Goal: Information Seeking & Learning: Learn about a topic

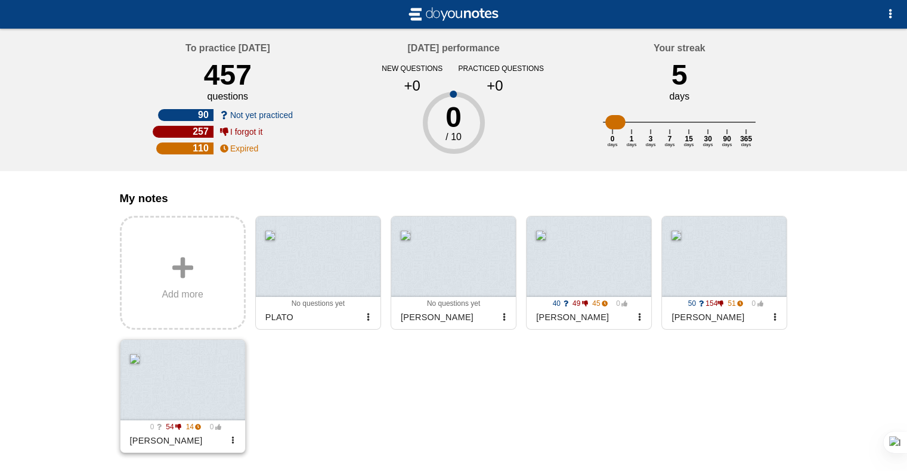
click at [169, 393] on div at bounding box center [182, 380] width 125 height 81
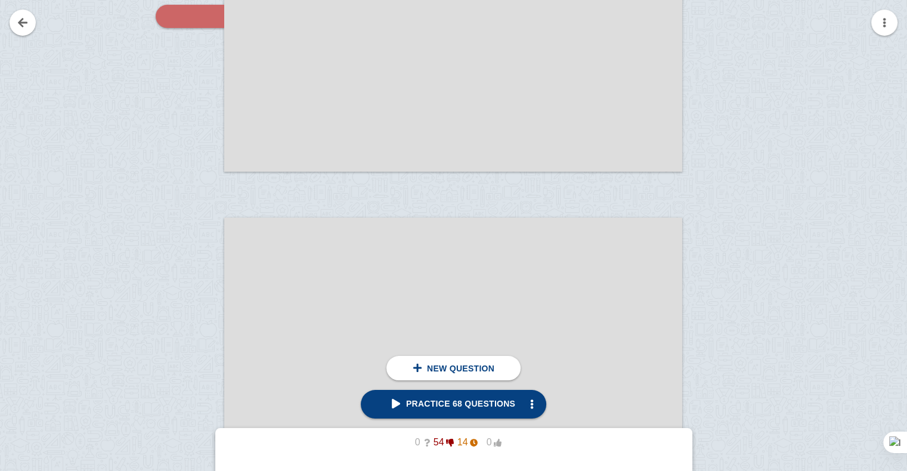
scroll to position [4219, 0]
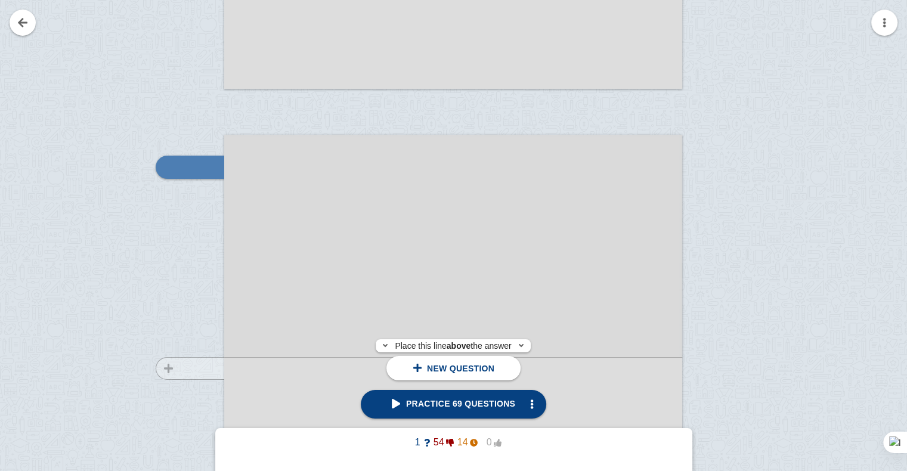
click at [198, 369] on div at bounding box center [184, 470] width 80 height 648
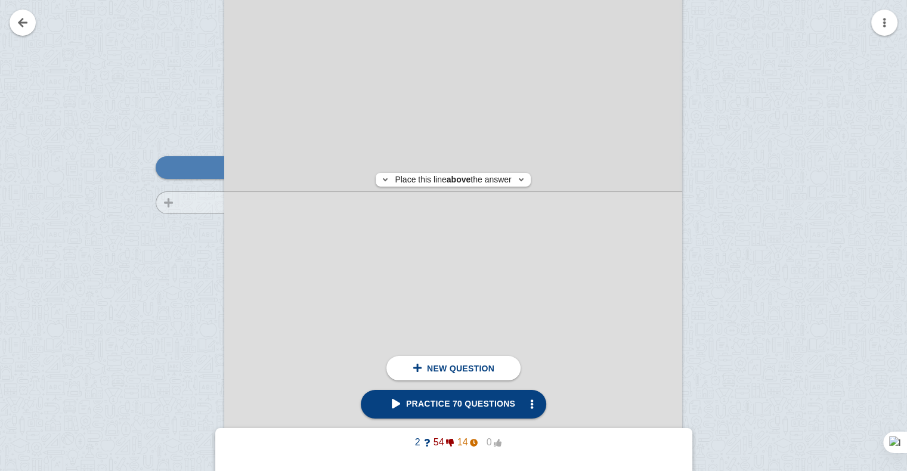
click at [199, 202] on div at bounding box center [184, 269] width 80 height 648
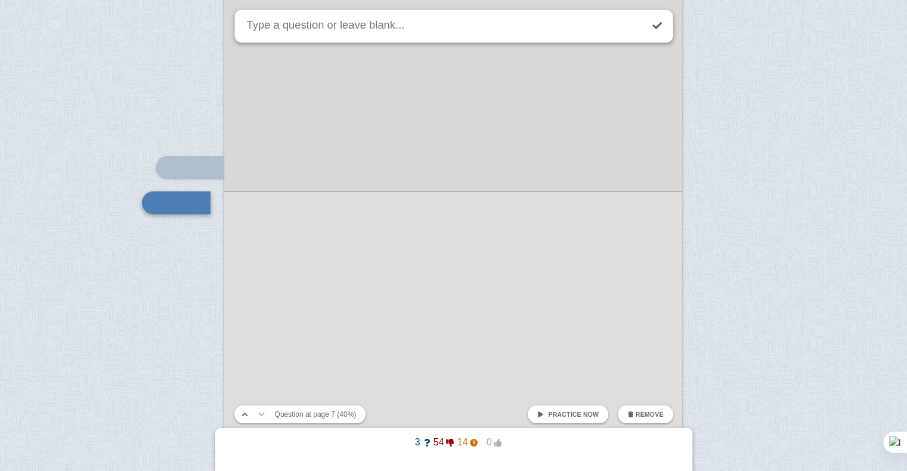
scroll to position [4484, 0]
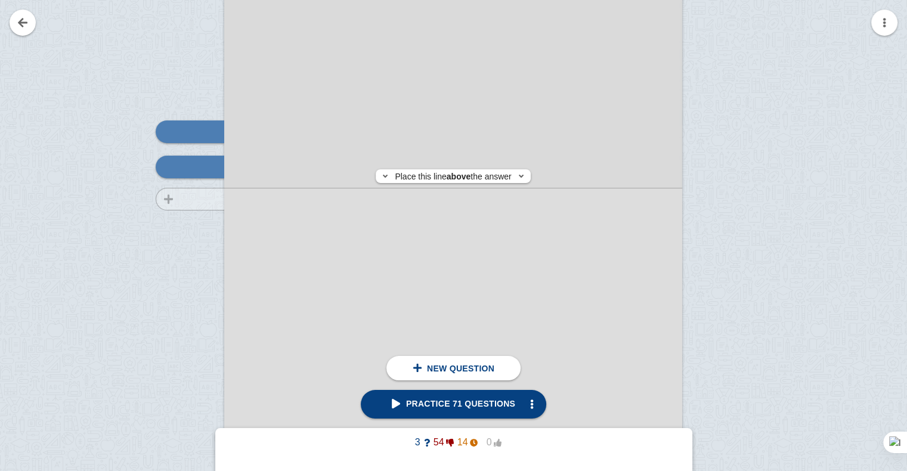
click at [199, 199] on div at bounding box center [184, 233] width 80 height 648
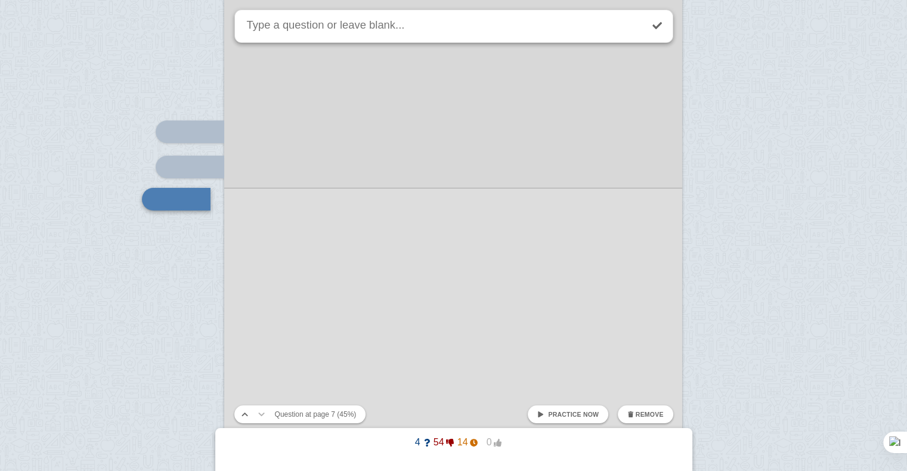
scroll to position [4516, 0]
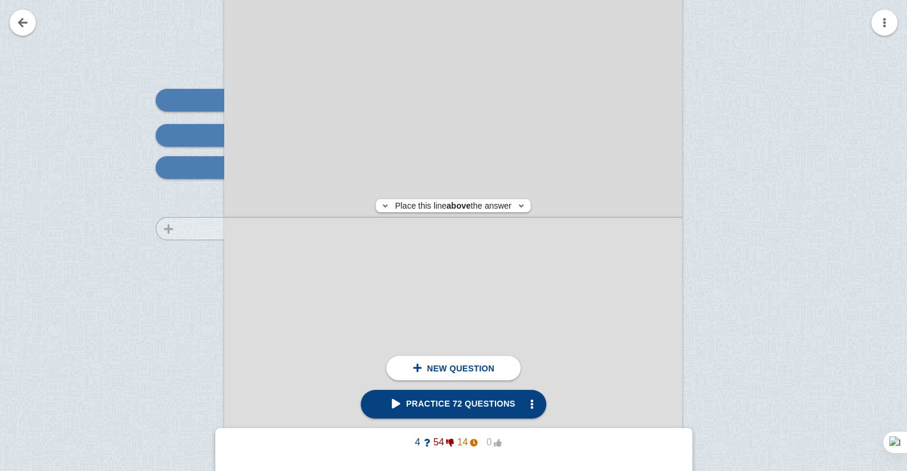
click at [201, 228] on div at bounding box center [184, 202] width 80 height 648
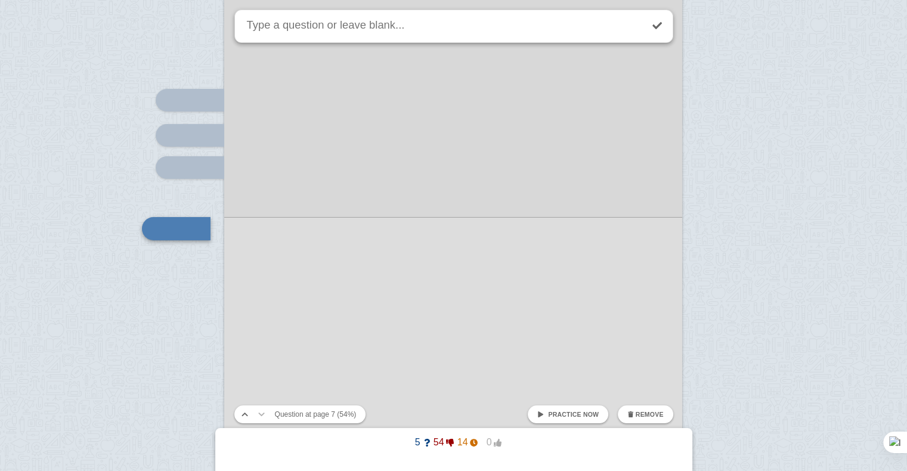
scroll to position [4578, 0]
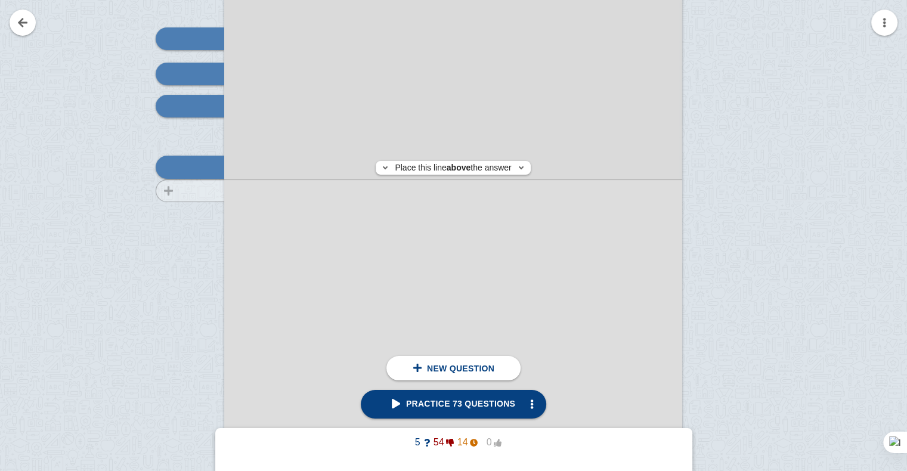
click at [206, 190] on div at bounding box center [184, 140] width 80 height 648
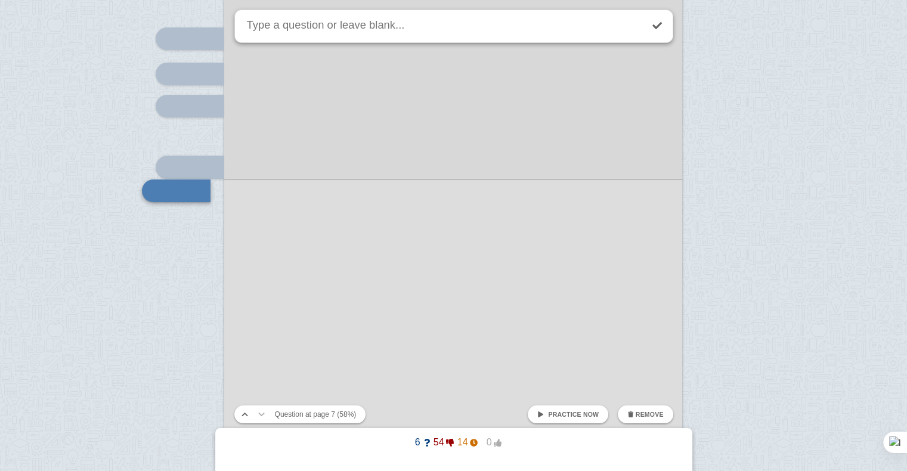
scroll to position [4601, 0]
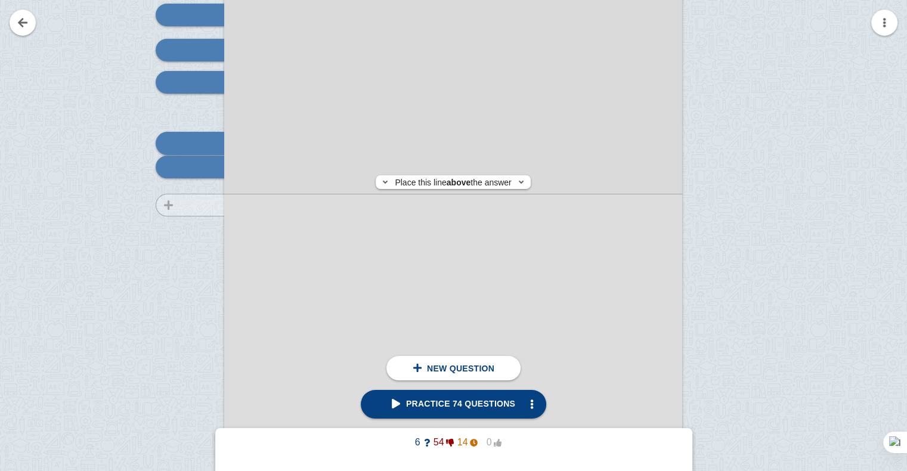
click at [202, 205] on div at bounding box center [184, 116] width 80 height 648
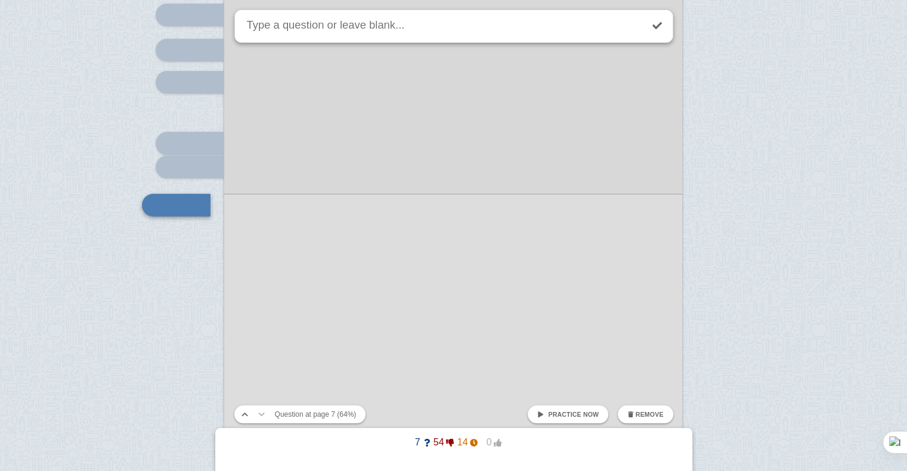
scroll to position [4640, 0]
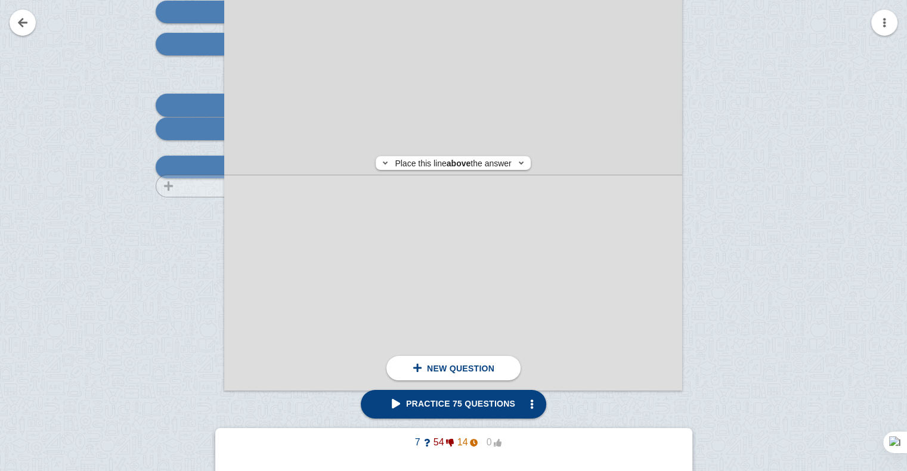
click at [207, 186] on div at bounding box center [184, 78] width 80 height 648
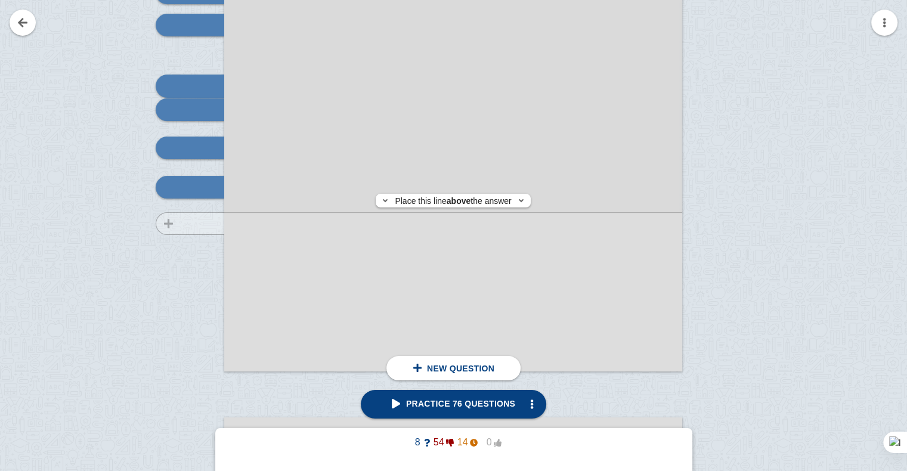
click at [202, 224] on div at bounding box center [184, 59] width 80 height 648
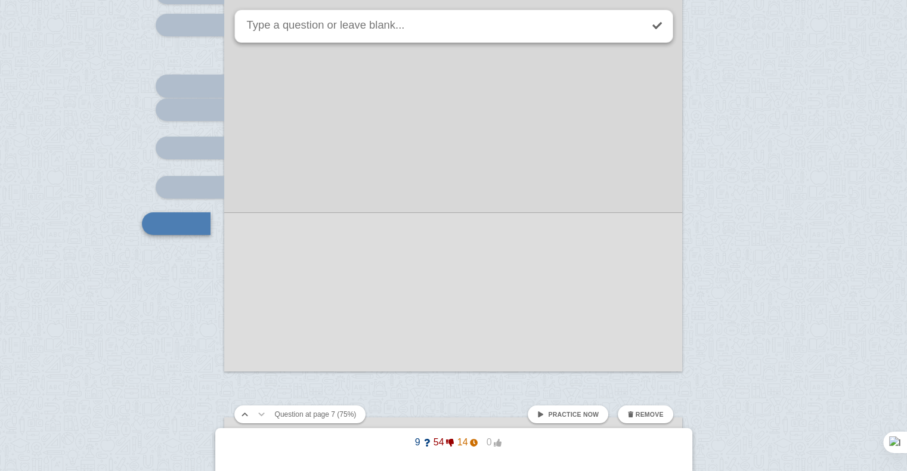
scroll to position [4715, 0]
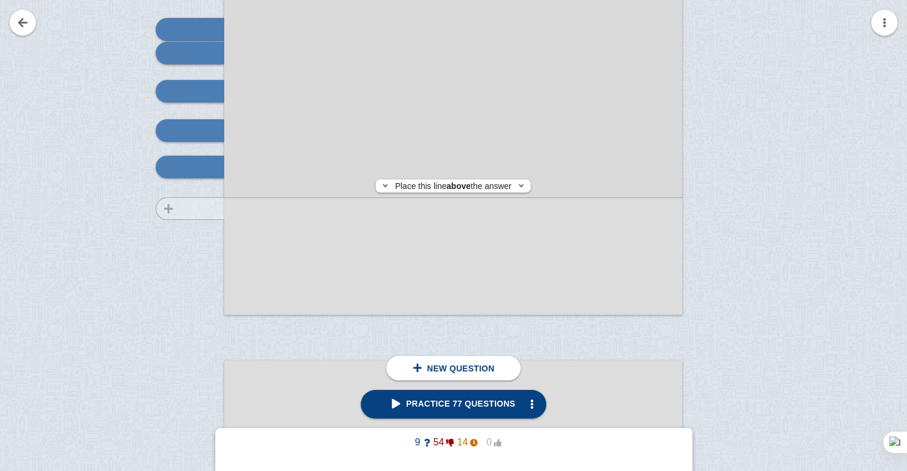
click at [203, 209] on div at bounding box center [184, 3] width 80 height 648
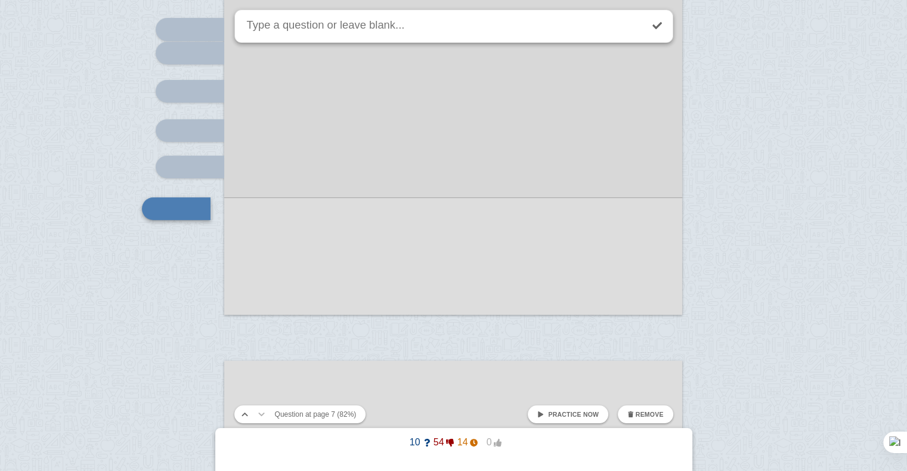
scroll to position [4756, 0]
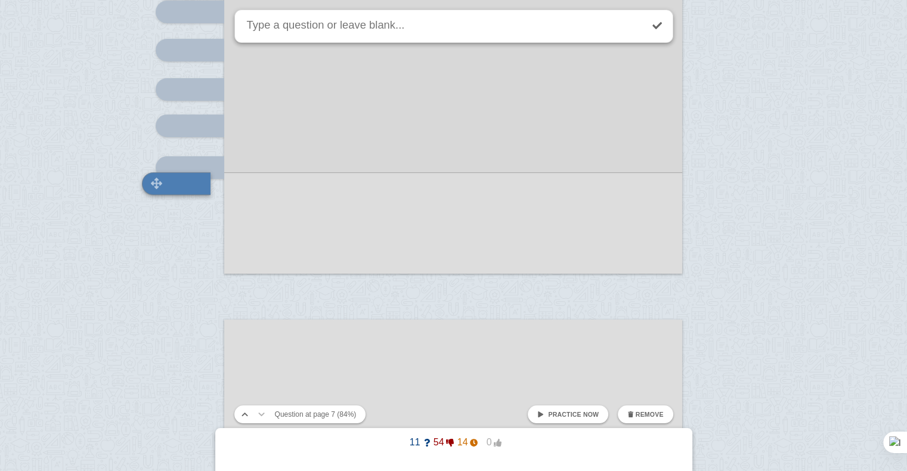
scroll to position [4773, 0]
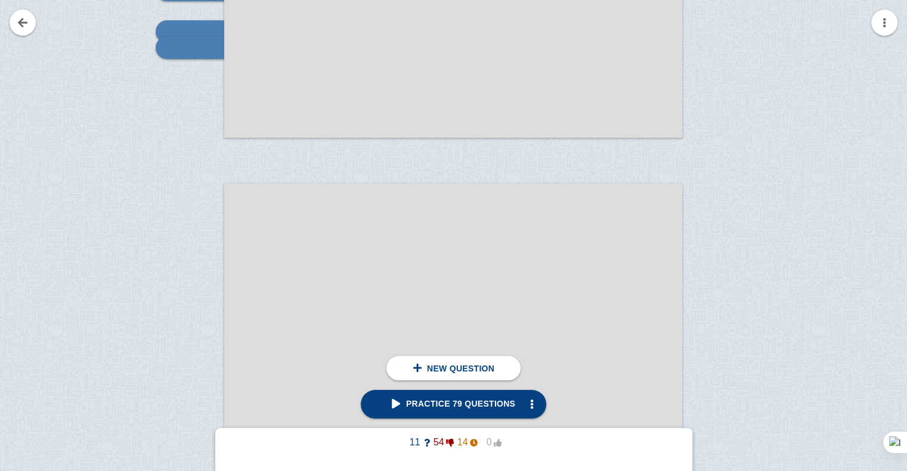
scroll to position [4996, 0]
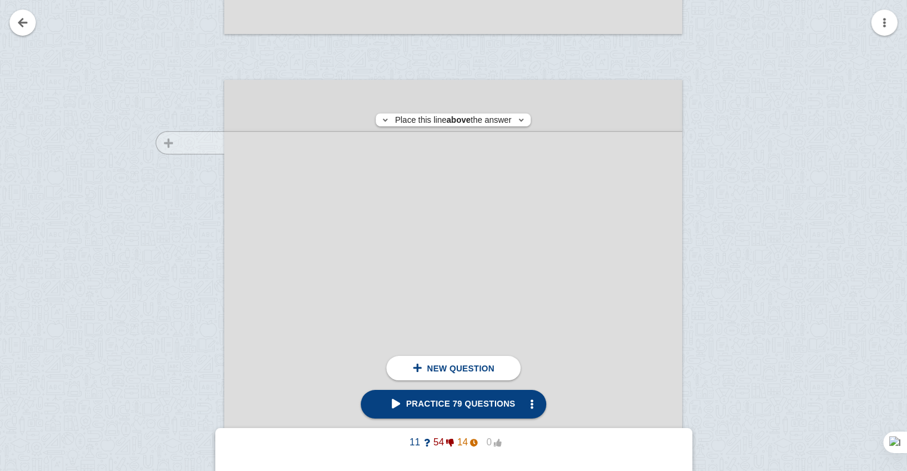
click at [177, 143] on div at bounding box center [184, 415] width 80 height 648
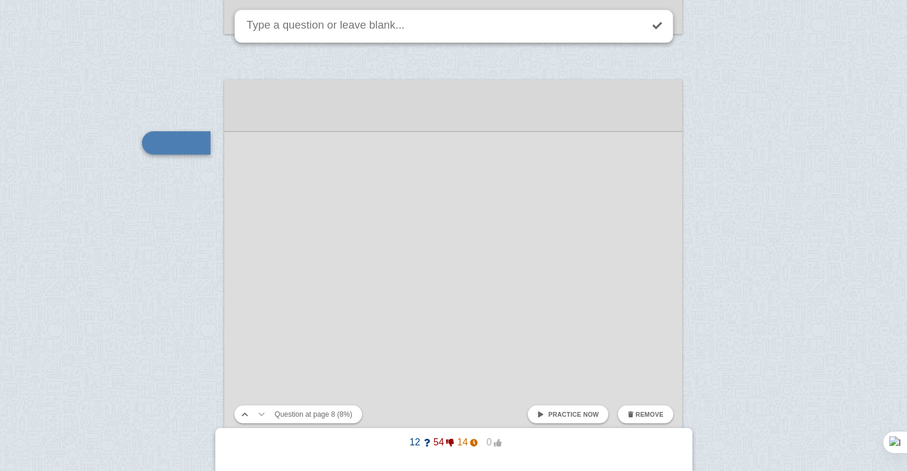
scroll to position [4972, 0]
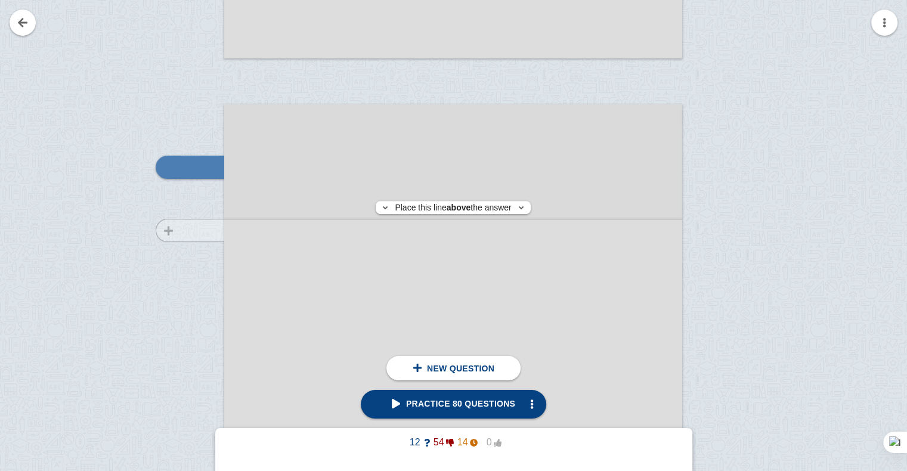
click at [202, 230] on div at bounding box center [184, 440] width 80 height 648
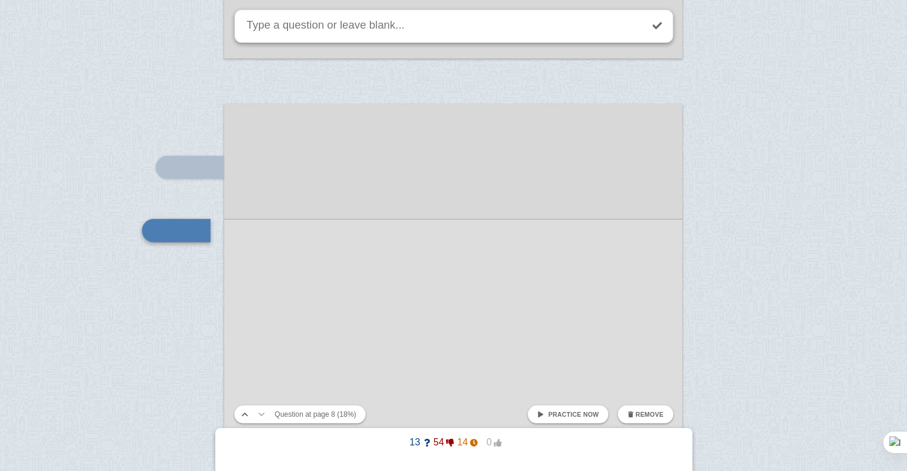
scroll to position [5035, 0]
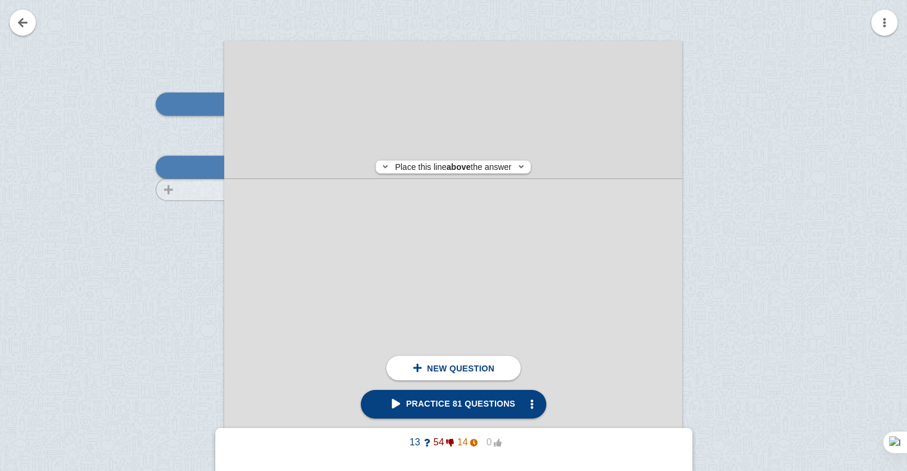
click at [206, 190] on div at bounding box center [184, 376] width 80 height 648
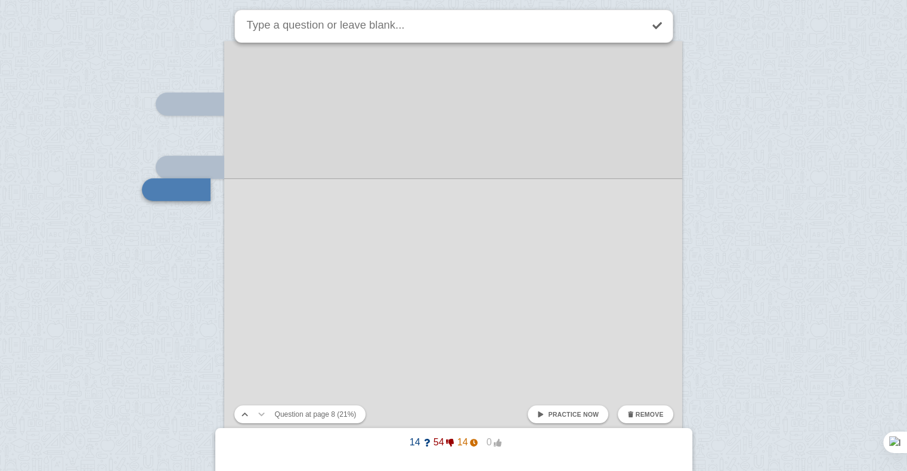
scroll to position [5057, 0]
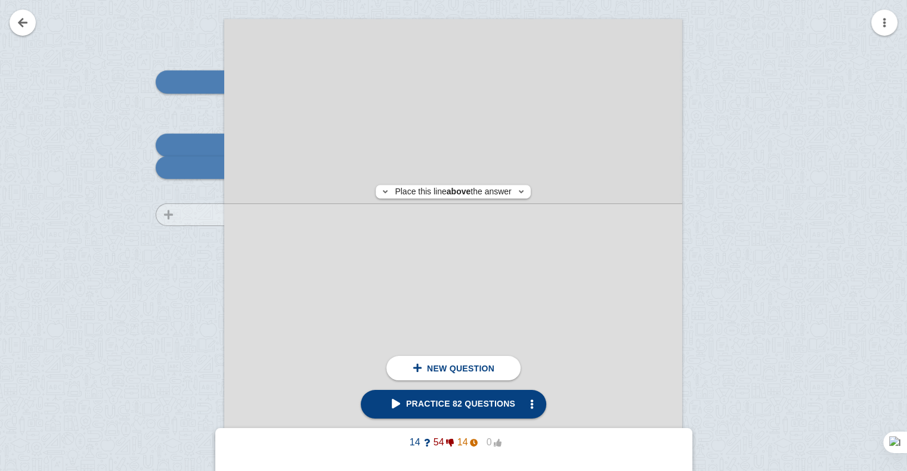
click at [210, 214] on div at bounding box center [184, 354] width 80 height 648
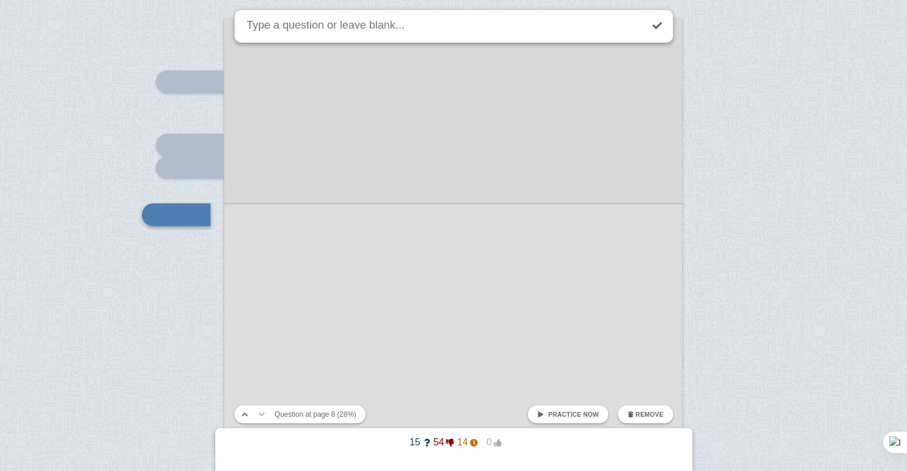
scroll to position [5105, 0]
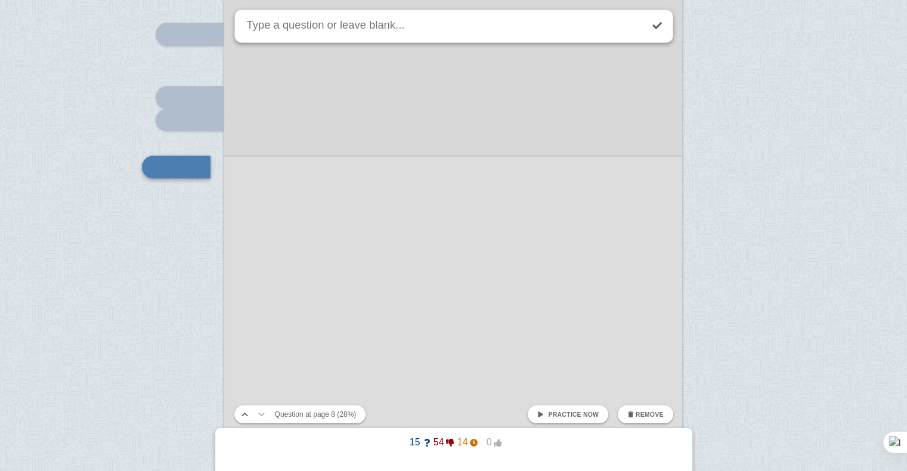
click at [309, 229] on div at bounding box center [453, 295] width 458 height 648
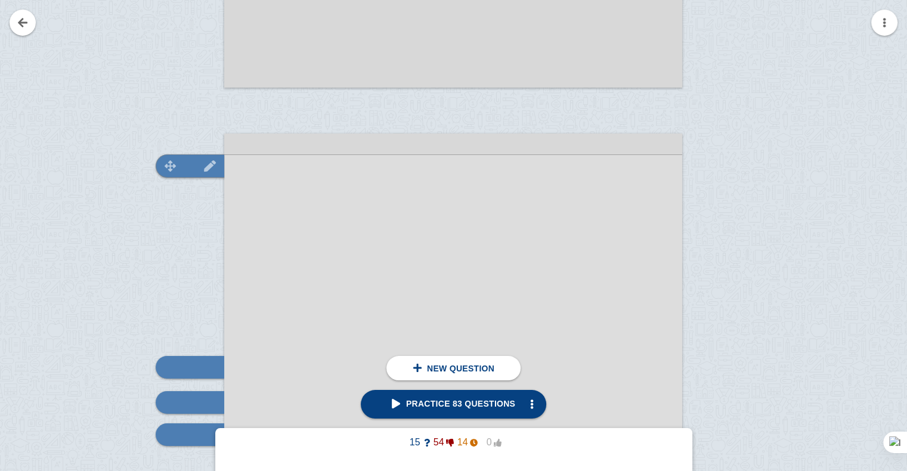
click at [197, 160] on img at bounding box center [210, 165] width 29 height 11
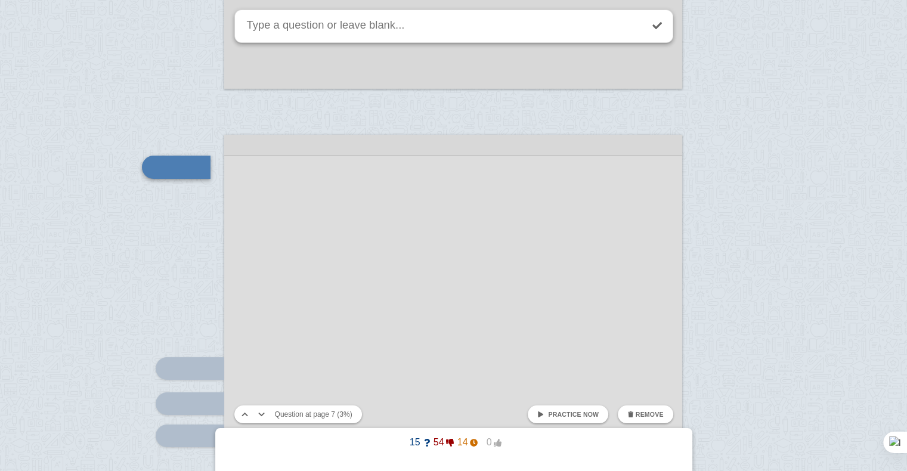
click at [551, 414] on link "Practice now" at bounding box center [568, 415] width 81 height 18
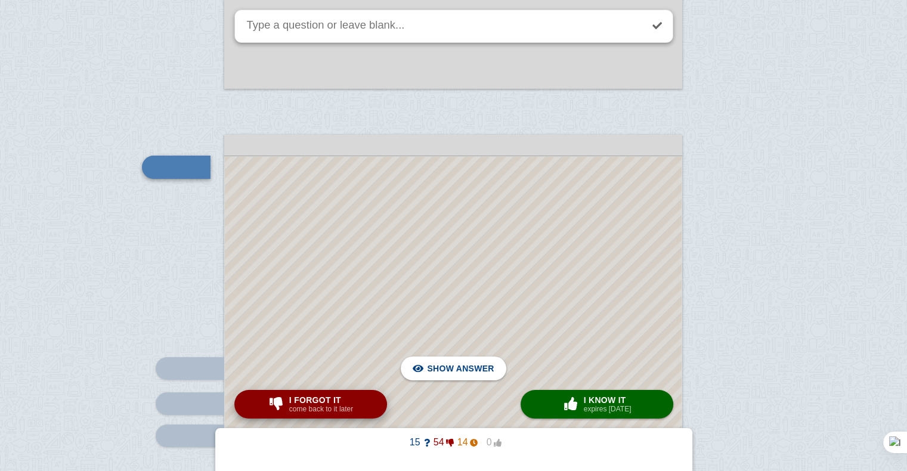
click at [376, 401] on button "I forgot it come back to it later" at bounding box center [310, 404] width 153 height 29
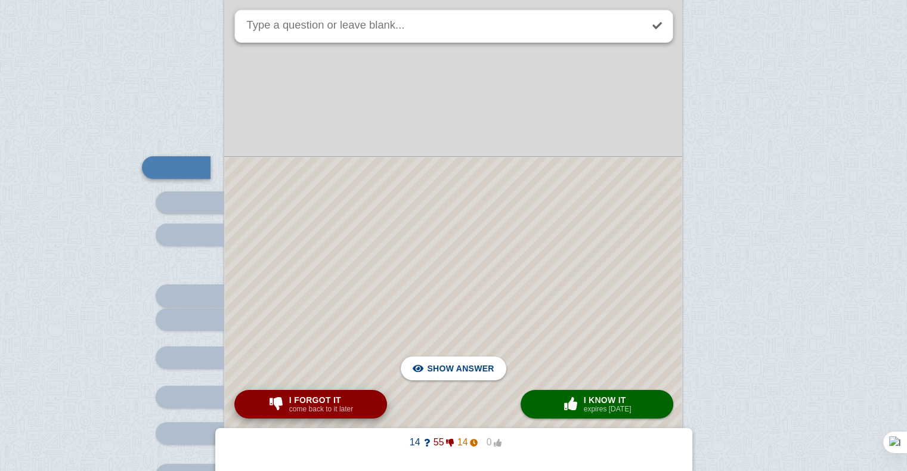
click at [376, 401] on button "I forgot it come back to it later" at bounding box center [310, 404] width 153 height 29
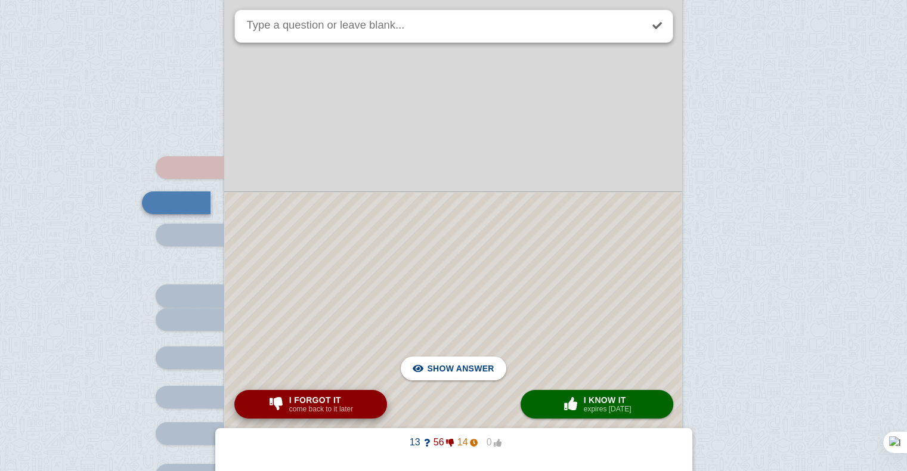
click at [376, 401] on button "I forgot it come back to it later" at bounding box center [310, 404] width 153 height 29
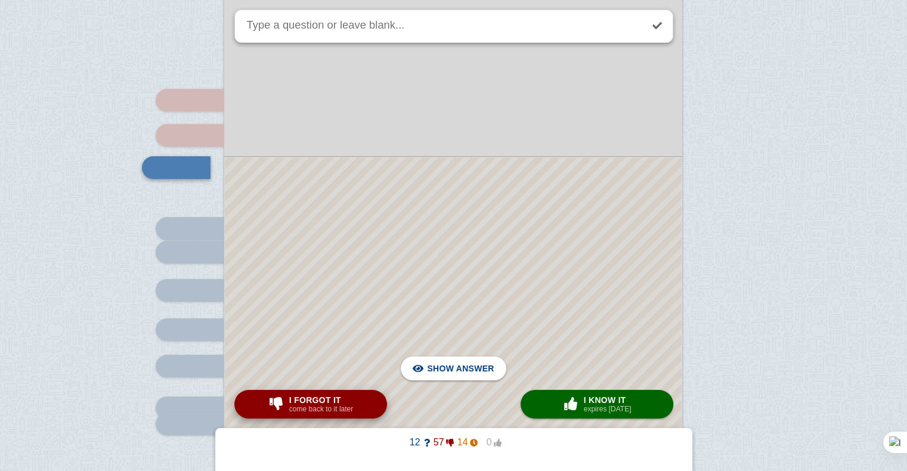
click at [376, 401] on button "I forgot it come back to it later" at bounding box center [310, 404] width 153 height 29
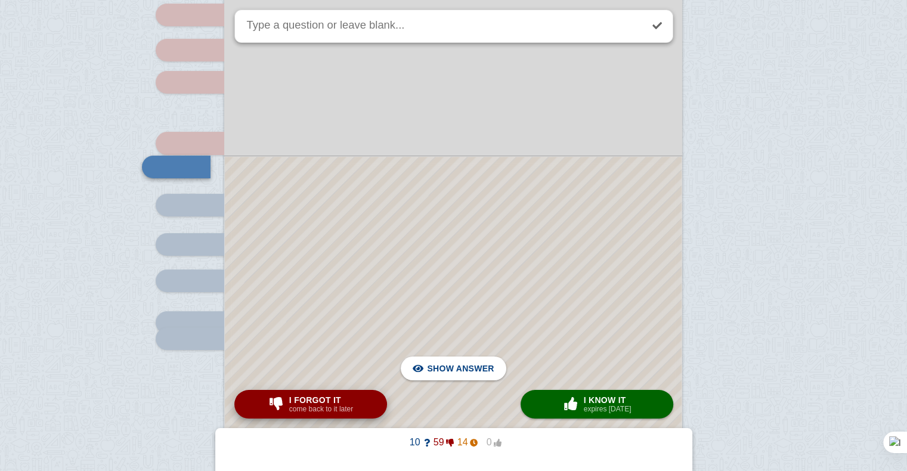
click at [376, 401] on button "I forgot it come back to it later" at bounding box center [310, 404] width 153 height 29
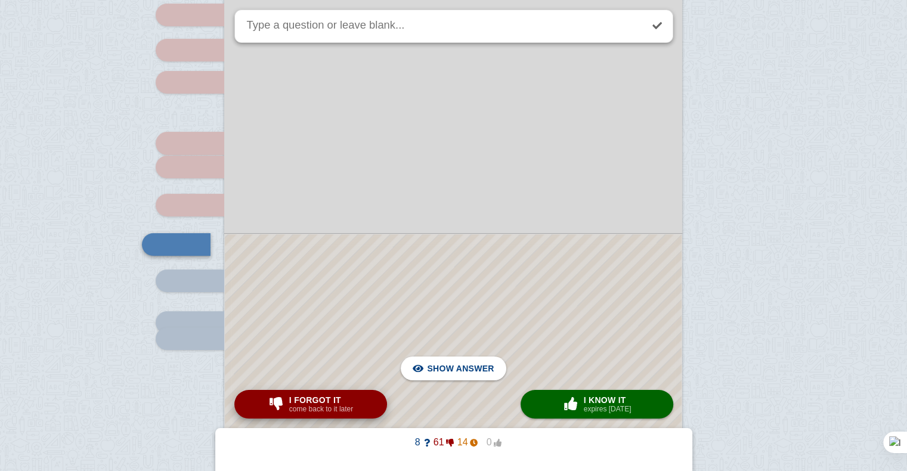
click at [376, 401] on button "I forgot it come back to it later" at bounding box center [310, 404] width 153 height 29
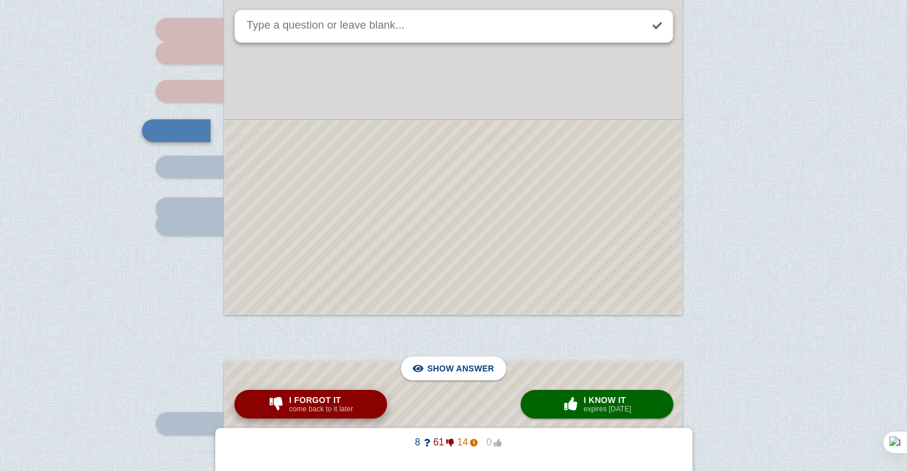
click at [376, 401] on button "I forgot it come back to it later" at bounding box center [310, 404] width 153 height 29
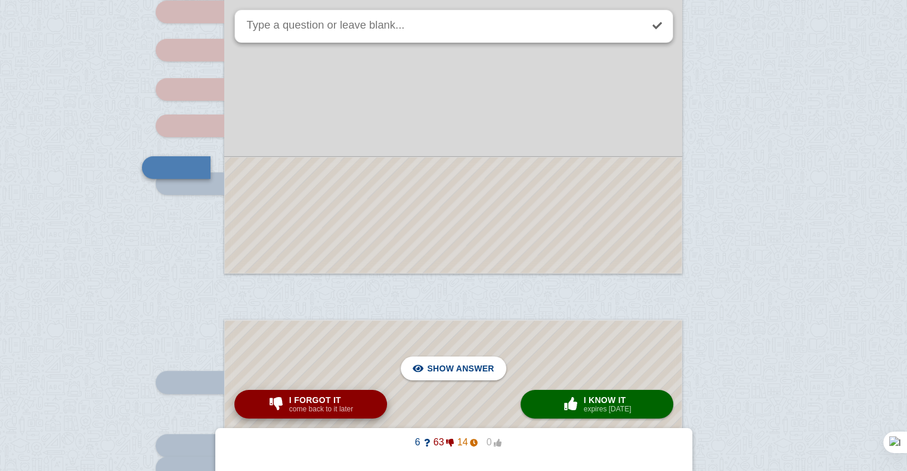
click at [376, 401] on button "I forgot it come back to it later" at bounding box center [310, 404] width 153 height 29
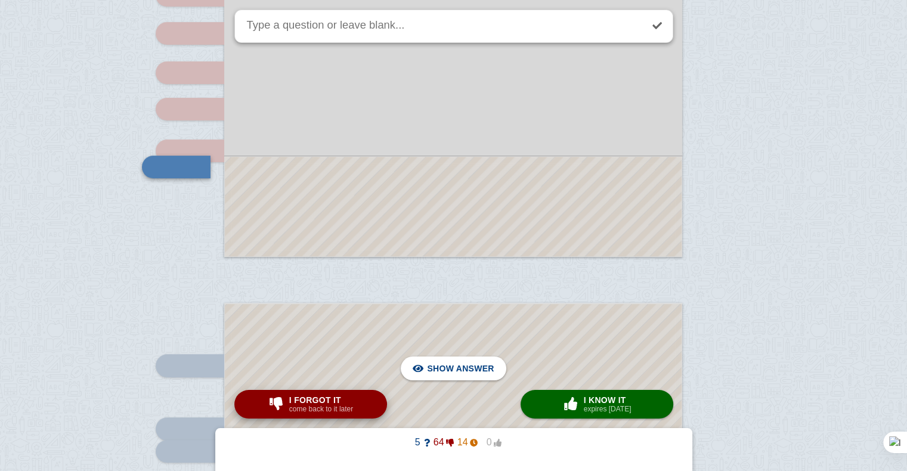
click at [376, 401] on button "I forgot it come back to it later" at bounding box center [310, 404] width 153 height 29
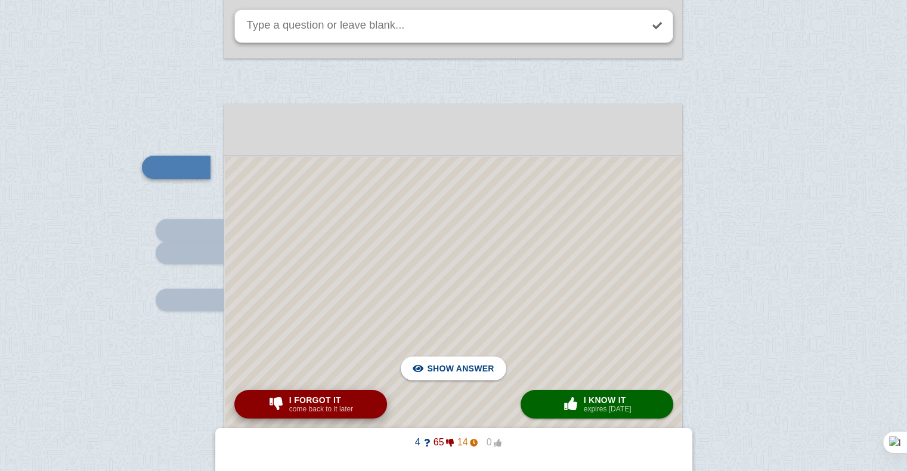
click at [376, 401] on button "I forgot it come back to it later" at bounding box center [310, 404] width 153 height 29
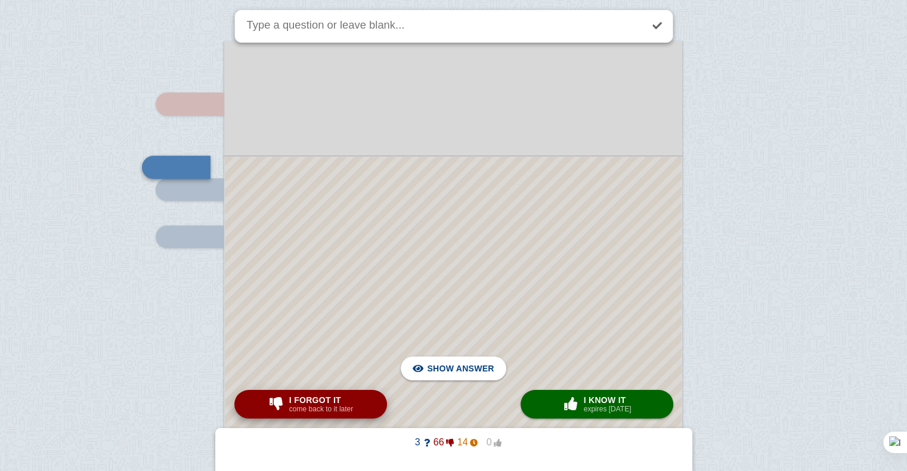
click at [376, 401] on button "I forgot it come back to it later" at bounding box center [310, 404] width 153 height 29
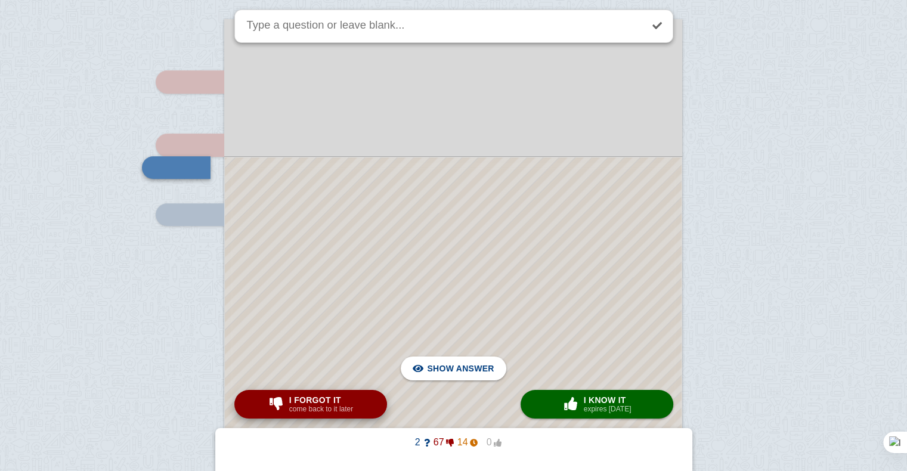
click at [376, 401] on button "I forgot it come back to it later" at bounding box center [310, 404] width 153 height 29
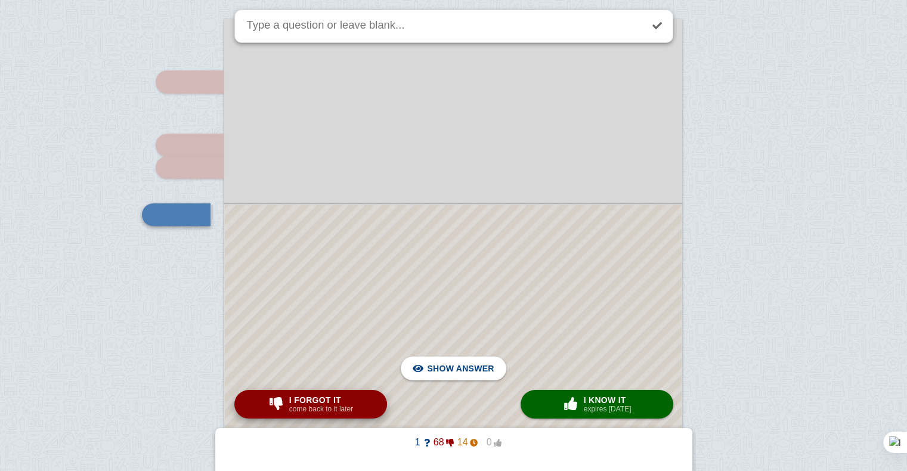
scroll to position [5105, 0]
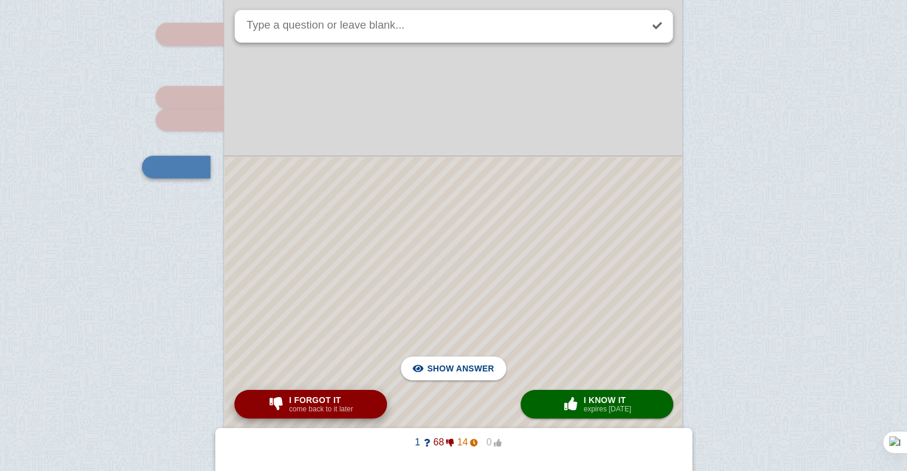
click at [379, 403] on button "I forgot it come back to it later" at bounding box center [310, 404] width 153 height 29
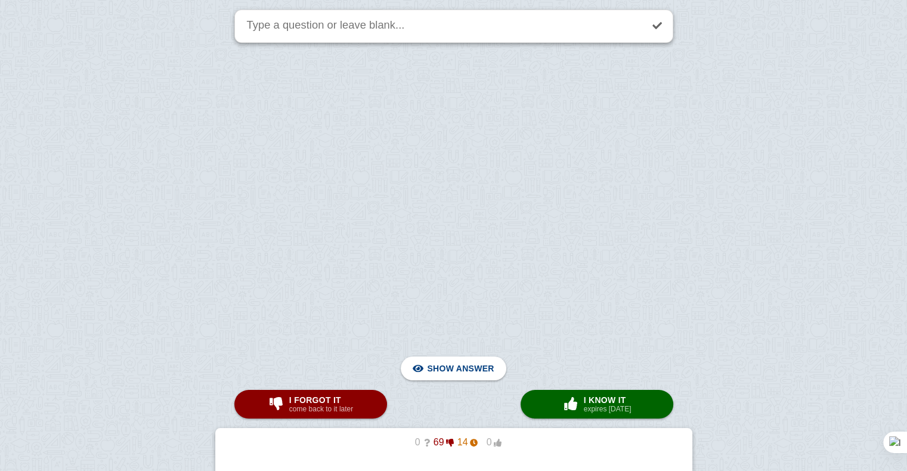
checkbox input "false"
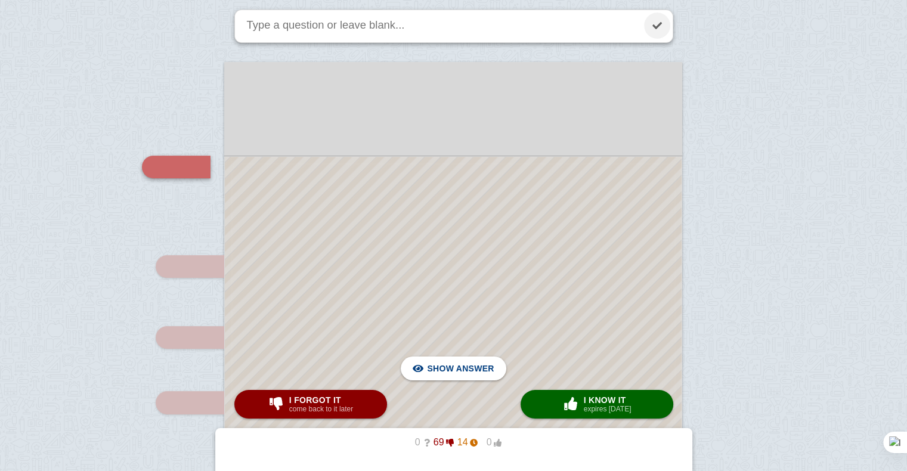
click at [655, 35] on link at bounding box center [657, 26] width 26 height 26
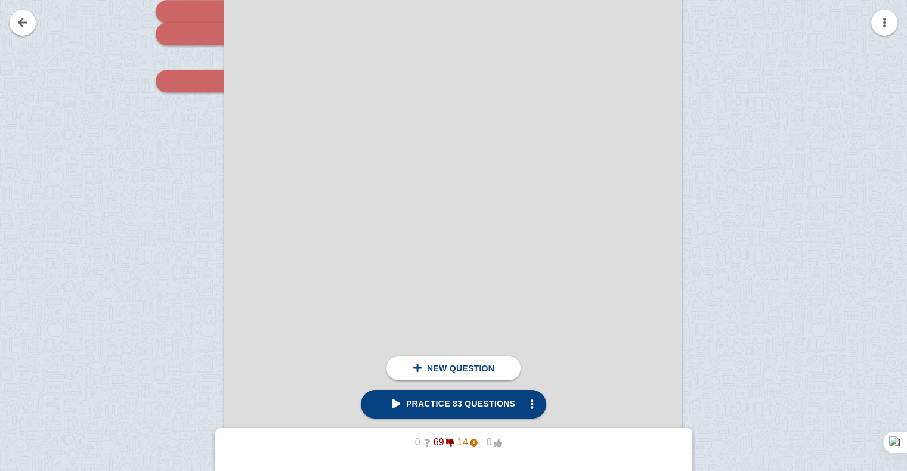
scroll to position [5251, 0]
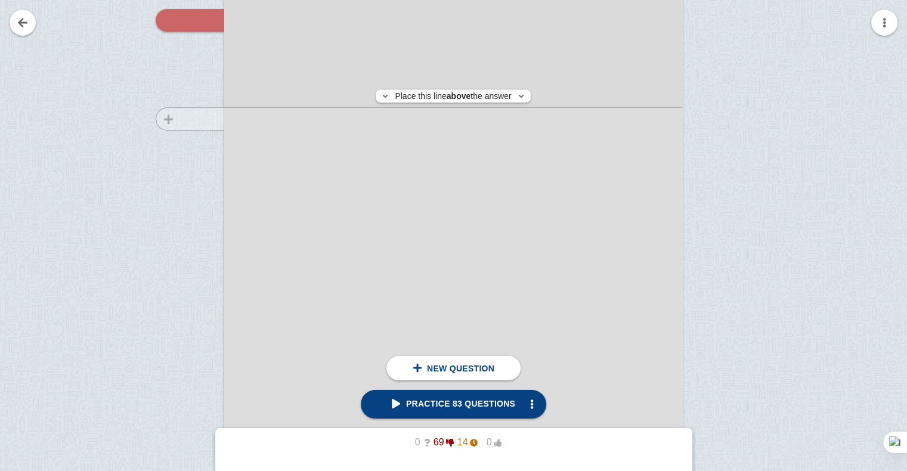
click at [192, 119] on div at bounding box center [184, 160] width 80 height 648
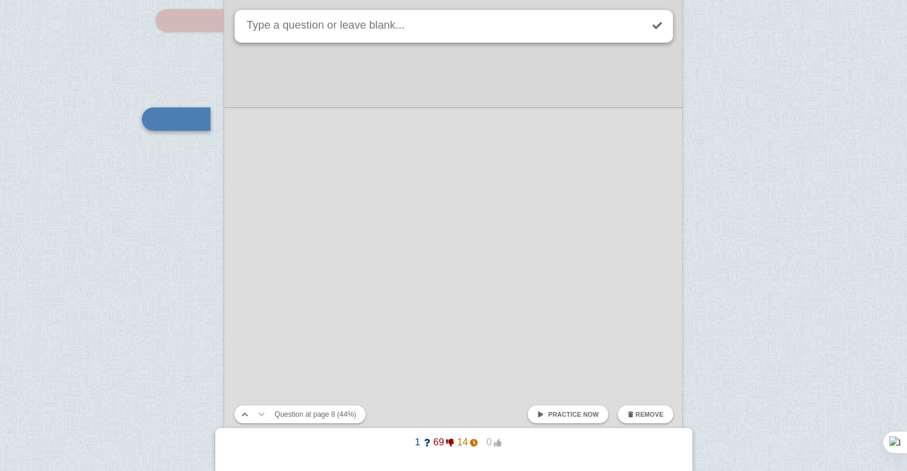
scroll to position [5203, 0]
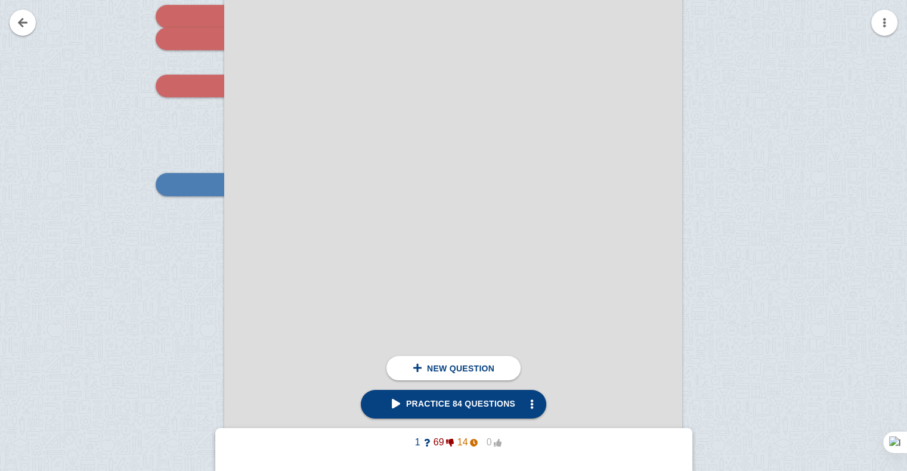
scroll to position [5109, 0]
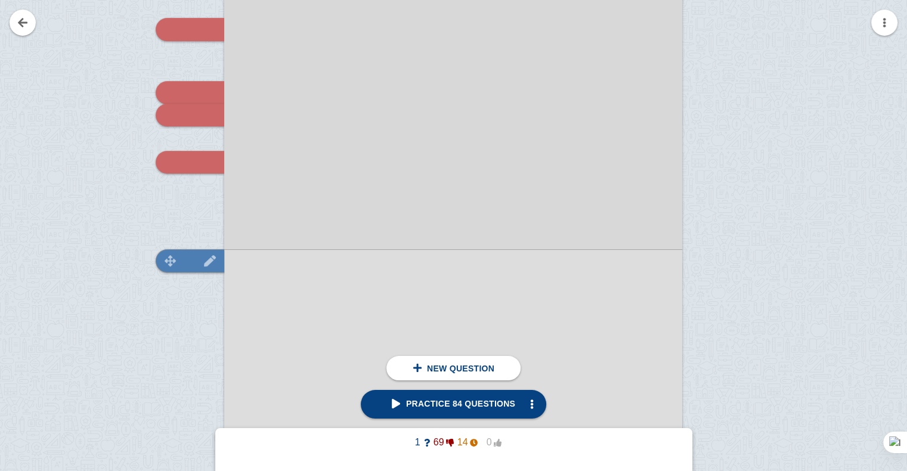
click at [196, 255] on img at bounding box center [210, 260] width 29 height 11
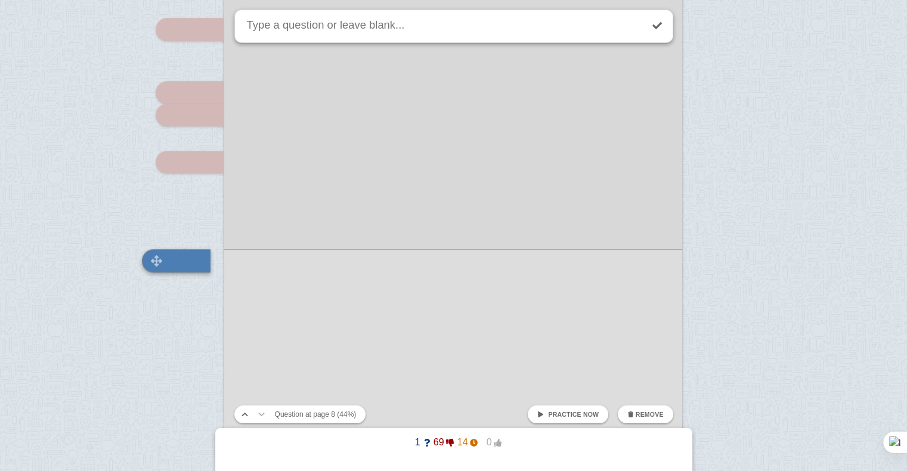
scroll to position [5203, 0]
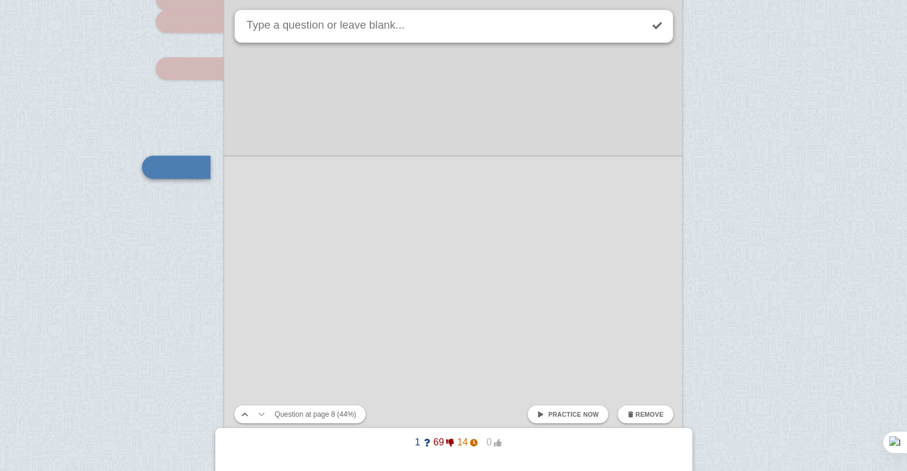
click at [642, 423] on button "Remove" at bounding box center [645, 415] width 55 height 18
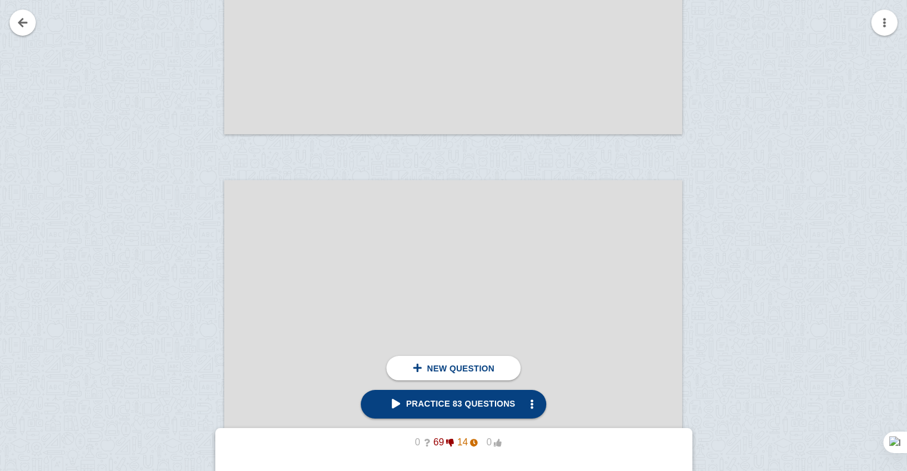
scroll to position [5654, 0]
